Goal: Transaction & Acquisition: Purchase product/service

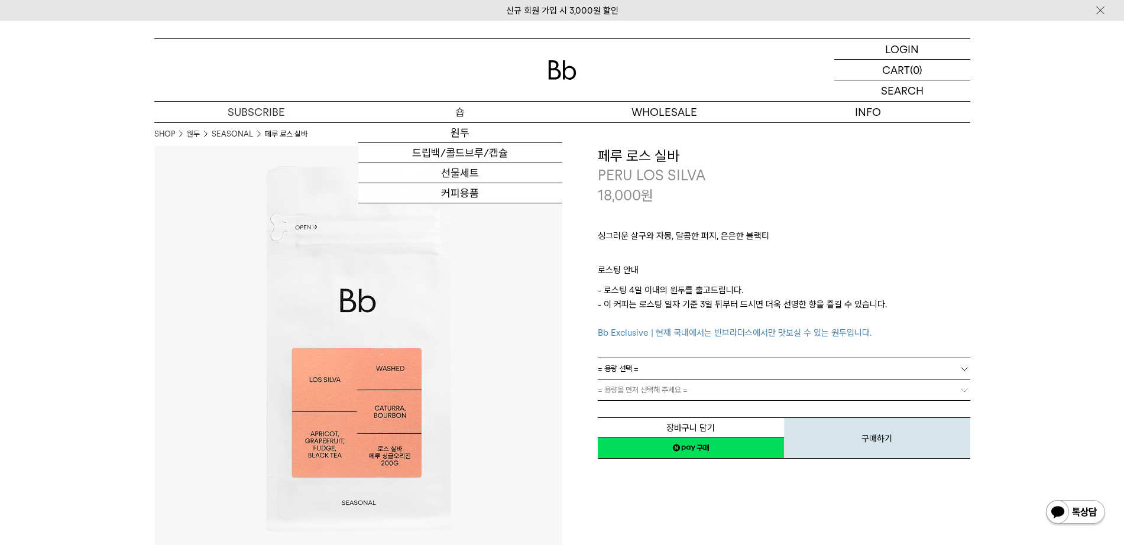
click at [468, 114] on p "숍" at bounding box center [460, 112] width 204 height 21
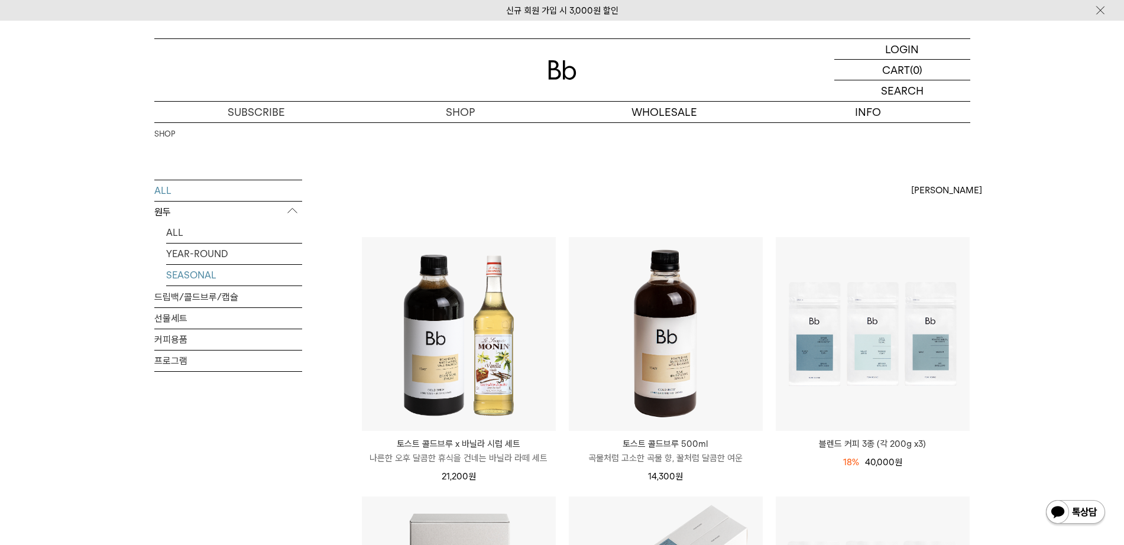
click at [209, 269] on link "SEASONAL" at bounding box center [234, 275] width 136 height 21
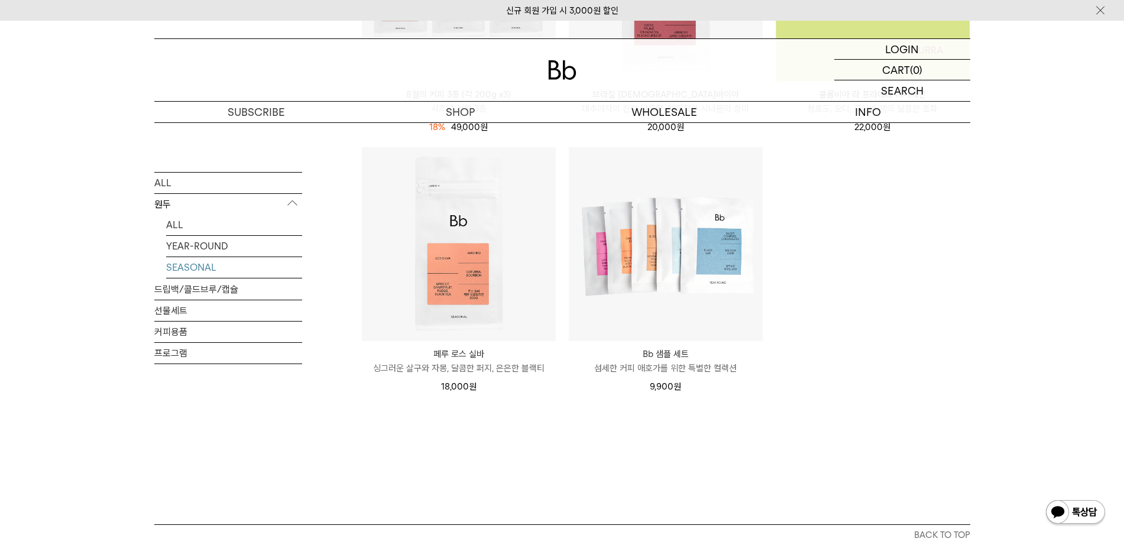
scroll to position [554, 0]
